Goal: Task Accomplishment & Management: Use online tool/utility

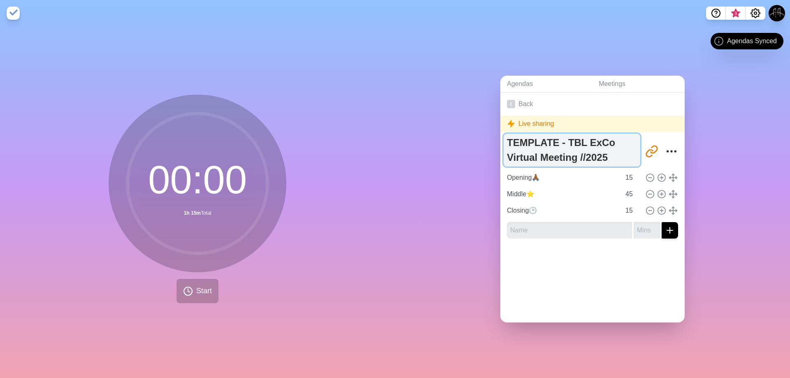
click at [577, 155] on textarea "TEMPLATE - TBL ExCo Virtual Meeting //2025" at bounding box center [572, 150] width 137 height 33
click at [592, 156] on textarea "TEMPLATE - TBL ExCo Virtual Meeting 07//2025" at bounding box center [572, 150] width 137 height 33
type textarea "TEMPLATE - TBL ExCo Virtual Meeting [DATE]"
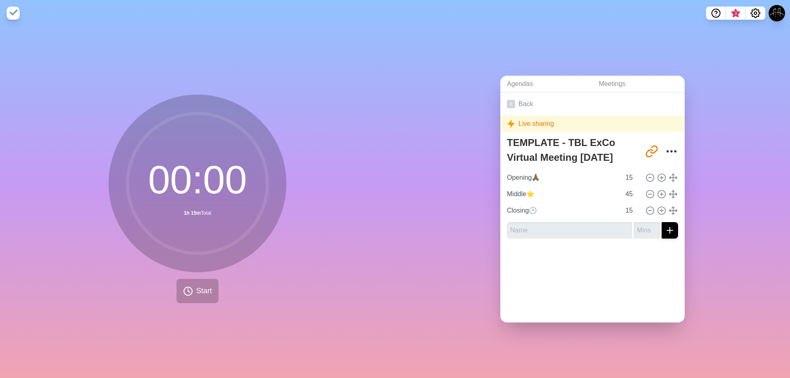
drag, startPoint x: 714, startPoint y: 132, endPoint x: 580, endPoint y: 111, distance: 135.9
click at [713, 132] on div "Agendas Meetings Back Live sharing TEMPLATE - TBL ExCo Virtual Meeting [DATE] […" at bounding box center [592, 202] width 395 height 352
click at [512, 100] on icon at bounding box center [511, 104] width 8 height 8
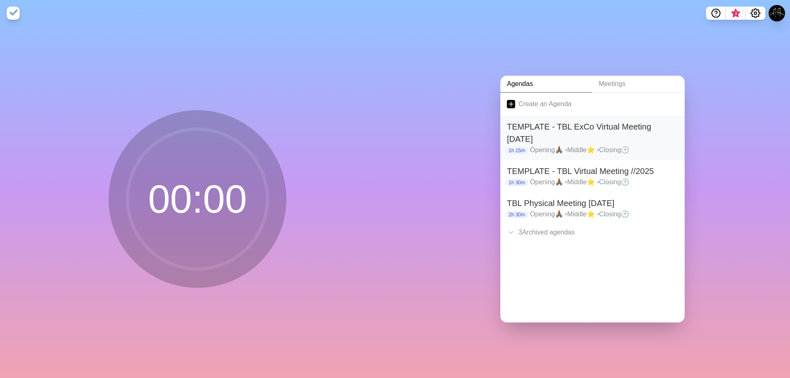
click at [556, 128] on h2 "TEMPLATE - TBL ExCo Virtual Meeting [DATE]" at bounding box center [592, 133] width 171 height 25
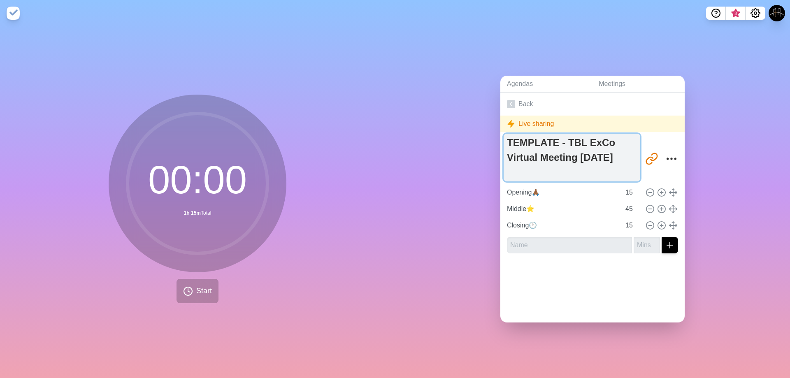
click at [587, 151] on textarea "TEMPLATE - TBL ExCo Virtual Meeting [DATE]" at bounding box center [572, 158] width 137 height 48
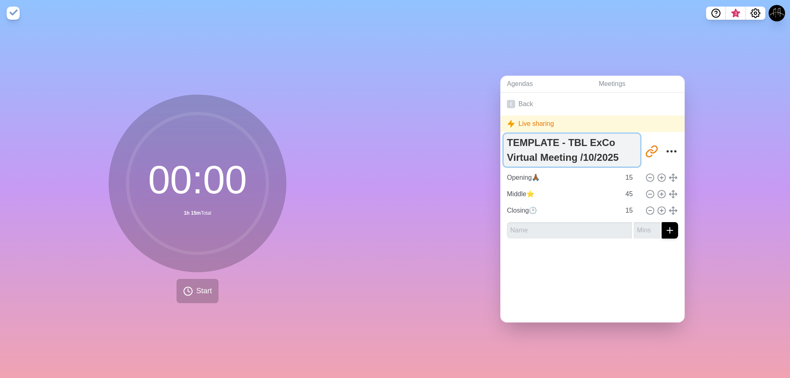
click at [591, 154] on textarea "TEMPLATE - TBL ExCo Virtual Meeting /10/2025" at bounding box center [572, 150] width 137 height 33
type textarea "TEMPLATE - TBL ExCo Virtual Meeting //2025"
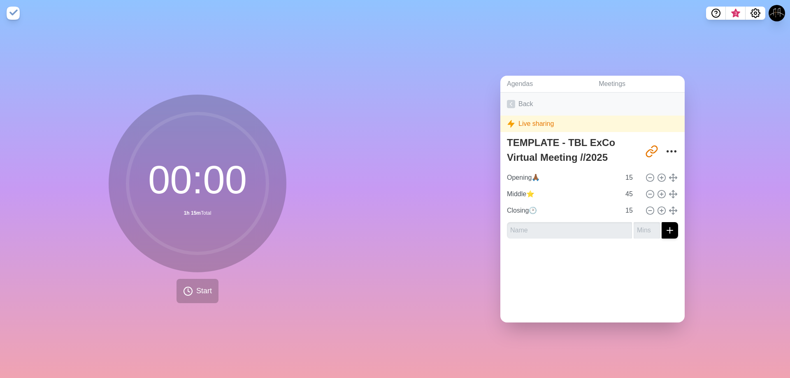
click at [515, 101] on link "Back" at bounding box center [592, 104] width 184 height 23
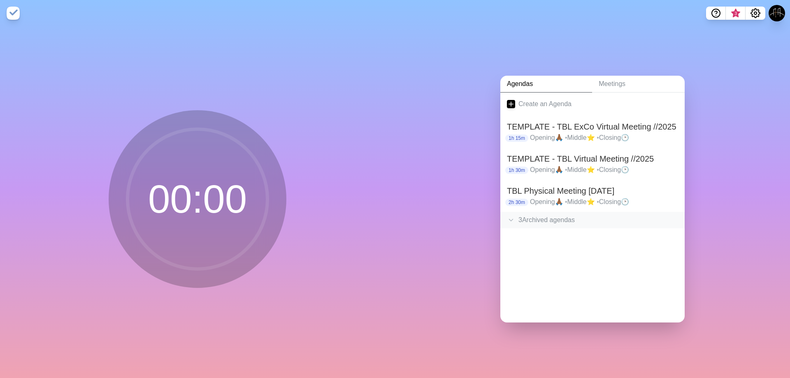
click at [540, 214] on div "3 Archived agenda s" at bounding box center [592, 220] width 184 height 16
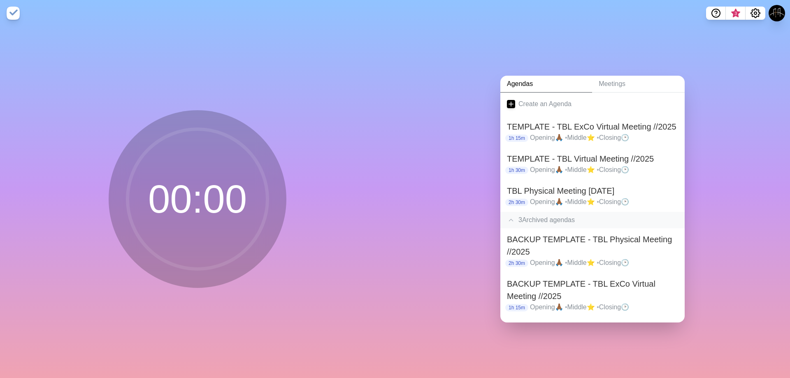
click at [540, 214] on div "3 Archived agenda s" at bounding box center [592, 220] width 184 height 16
